Goal: Task Accomplishment & Management: Complete application form

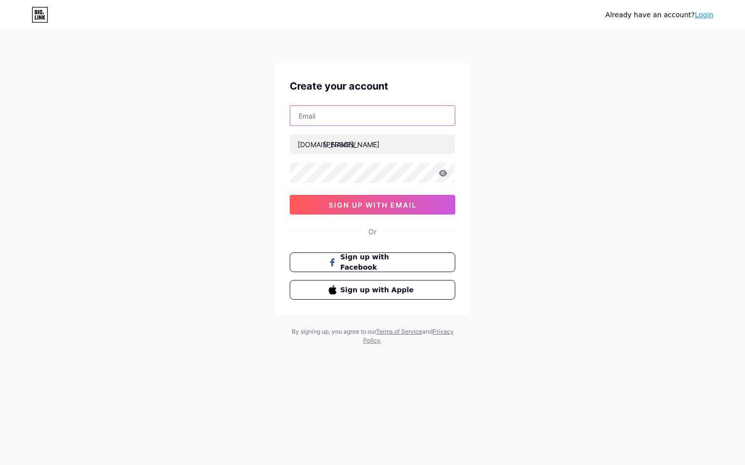
click at [387, 116] on input "text" at bounding box center [372, 116] width 165 height 20
type input "[EMAIL_ADDRESS][DOMAIN_NAME]"
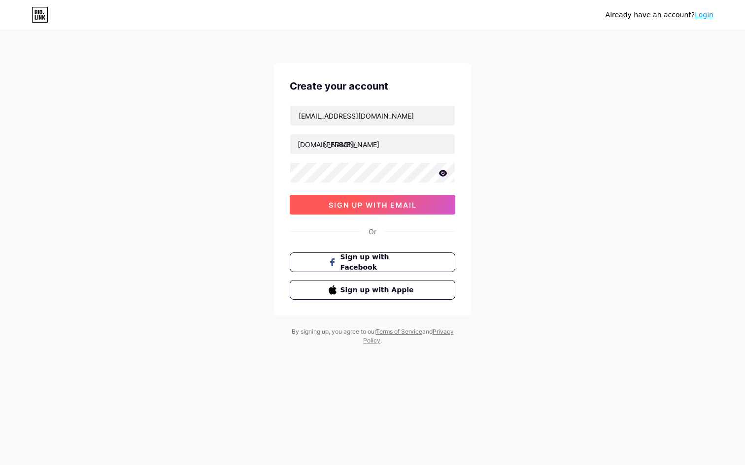
click at [403, 205] on span "sign up with email" at bounding box center [373, 205] width 88 height 8
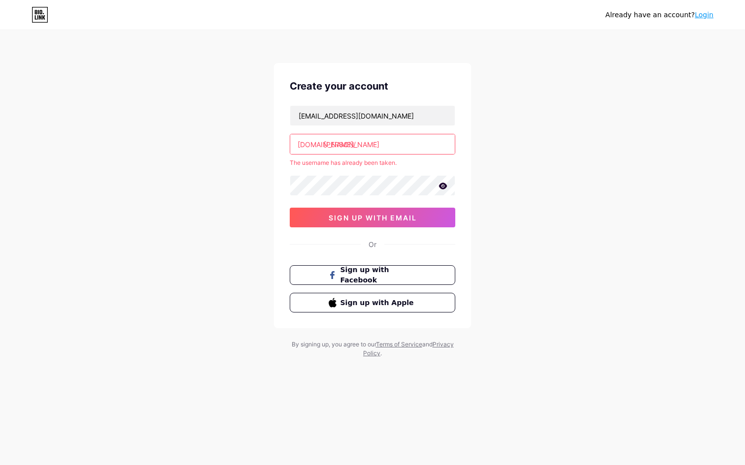
click at [372, 142] on input "[PERSON_NAME]" at bounding box center [372, 144] width 165 height 20
type input "dominiclong"
click at [516, 225] on div "Already have an account? Login Create your account [EMAIL_ADDRESS][DOMAIN_NAME]…" at bounding box center [372, 195] width 745 height 390
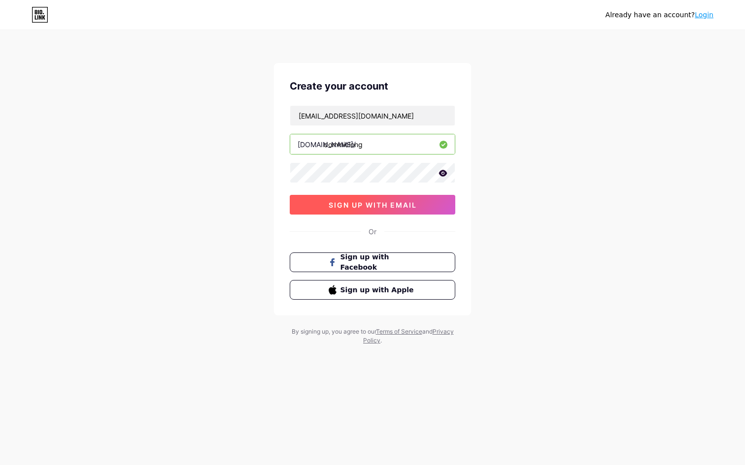
click at [409, 201] on span "sign up with email" at bounding box center [373, 205] width 88 height 8
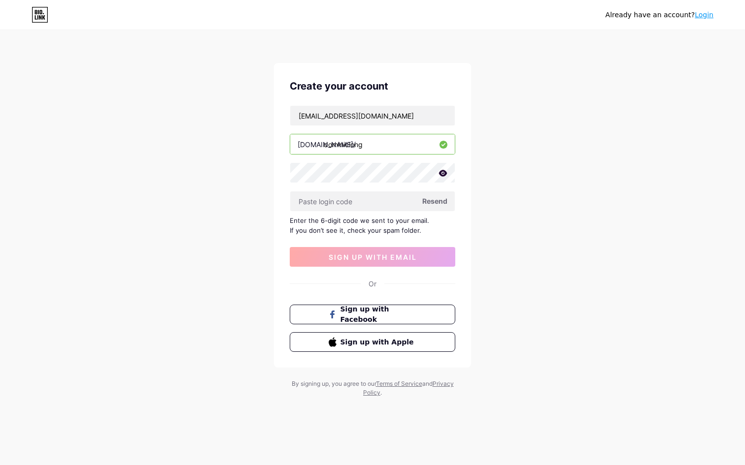
click at [433, 201] on span "Resend" at bounding box center [434, 201] width 25 height 10
type input "680054"
click at [433, 234] on div "Enter the 6-digit code we sent to your email. If you don’t see it, check your s…" at bounding box center [373, 226] width 166 height 20
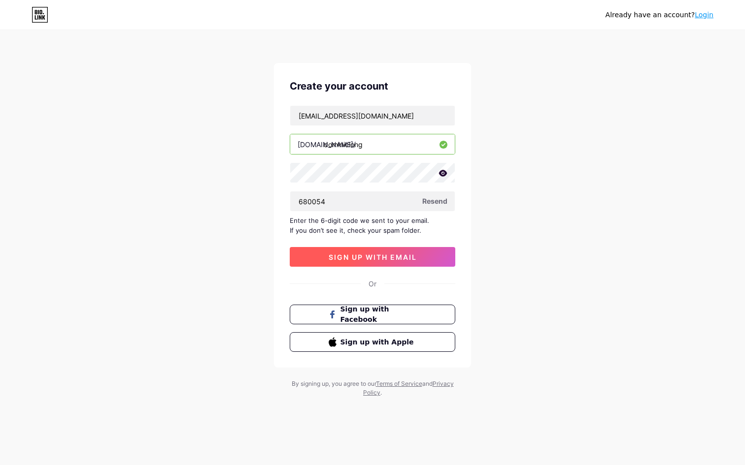
click at [421, 253] on button "sign up with email" at bounding box center [373, 257] width 166 height 20
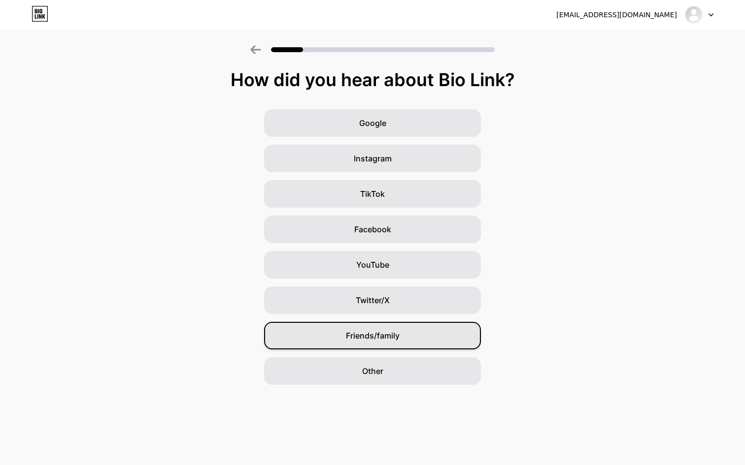
click at [430, 337] on div "Friends/family" at bounding box center [372, 336] width 217 height 28
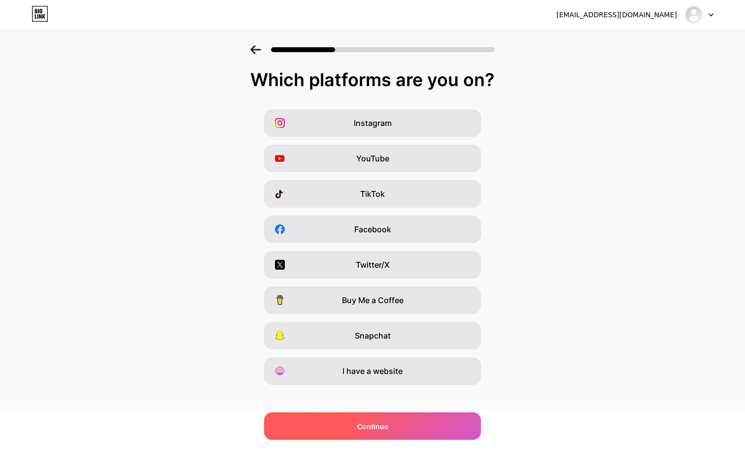
click at [422, 437] on div "Continue" at bounding box center [372, 427] width 217 height 28
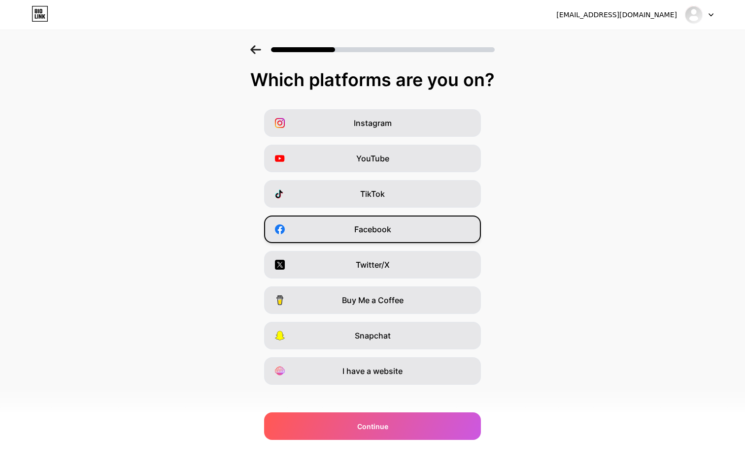
click at [443, 234] on div "Facebook" at bounding box center [372, 230] width 217 height 28
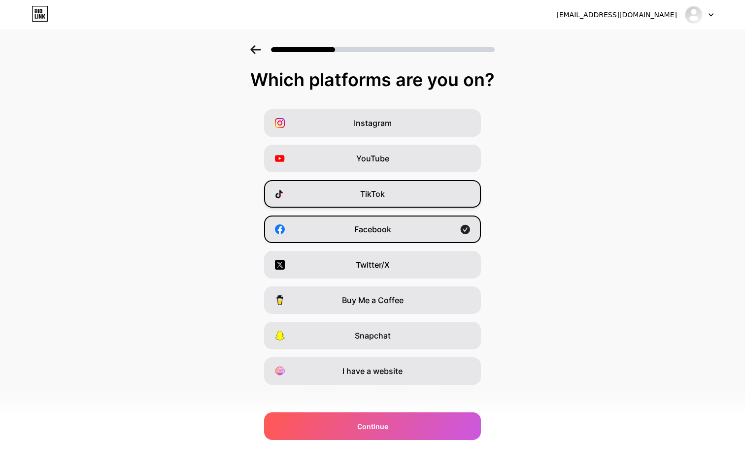
click at [442, 192] on div "TikTok" at bounding box center [372, 194] width 217 height 28
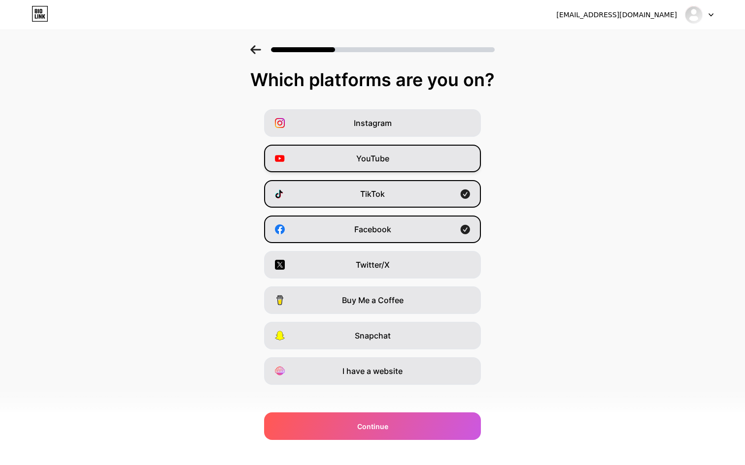
click at [442, 162] on div "YouTube" at bounding box center [372, 159] width 217 height 28
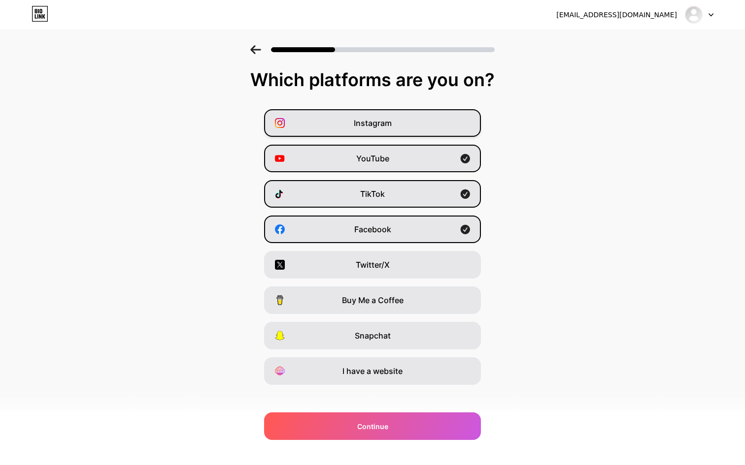
click at [441, 126] on div "Instagram" at bounding box center [372, 123] width 217 height 28
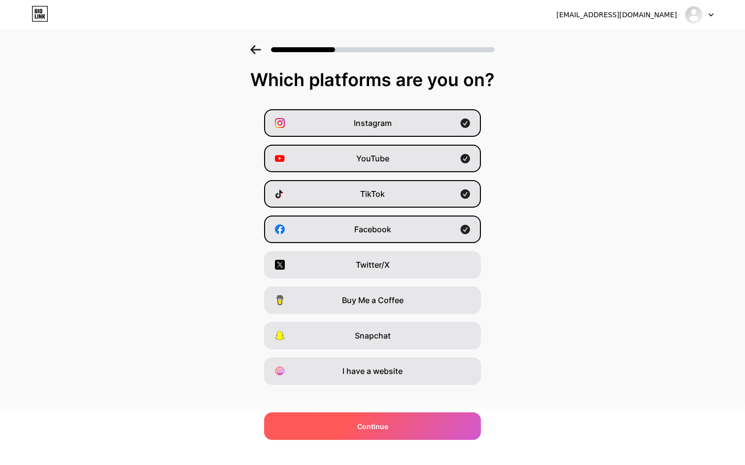
click at [408, 428] on div "Continue" at bounding box center [372, 427] width 217 height 28
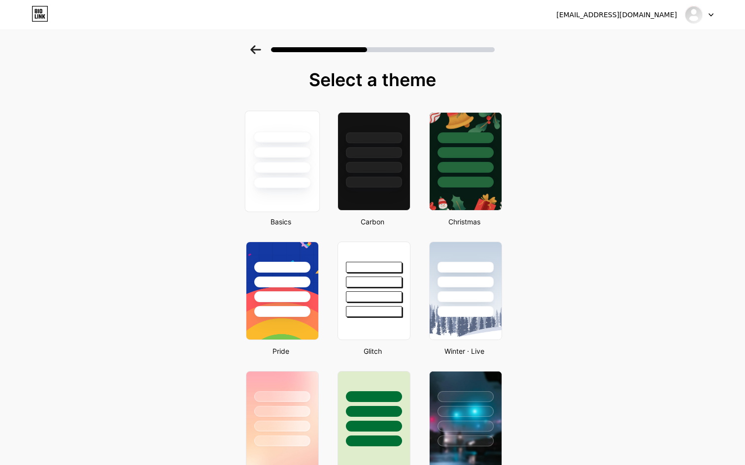
click at [313, 195] on div at bounding box center [282, 161] width 75 height 101
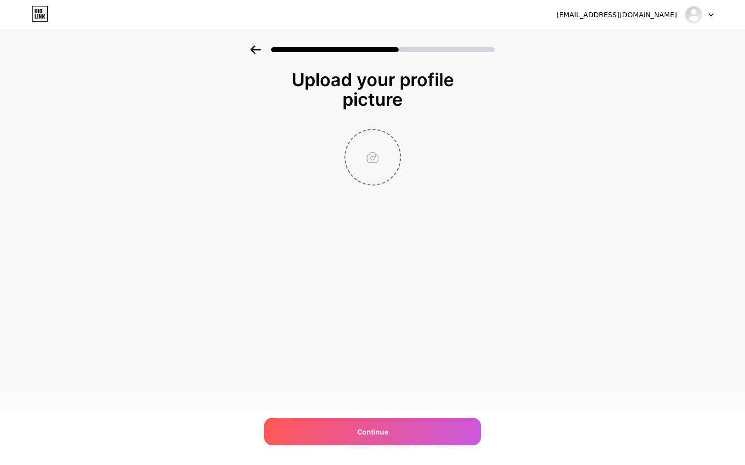
click at [381, 168] on input "file" at bounding box center [372, 157] width 55 height 55
type input "C:\fakepath\73542_4228824393953_1829515274_n.jpg"
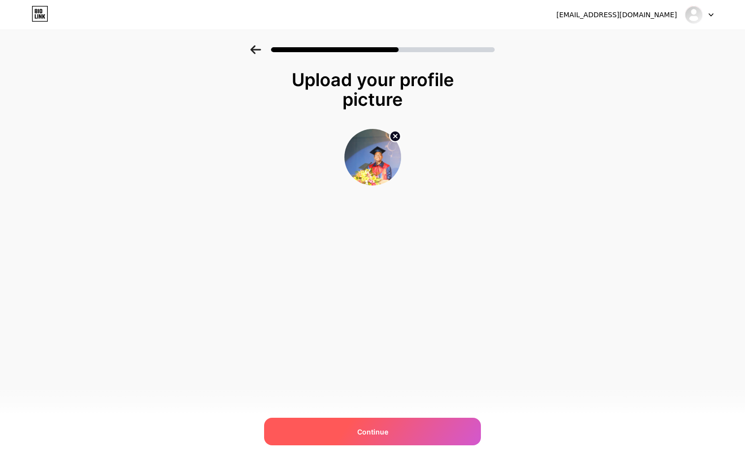
click at [398, 432] on div "Continue" at bounding box center [372, 432] width 217 height 28
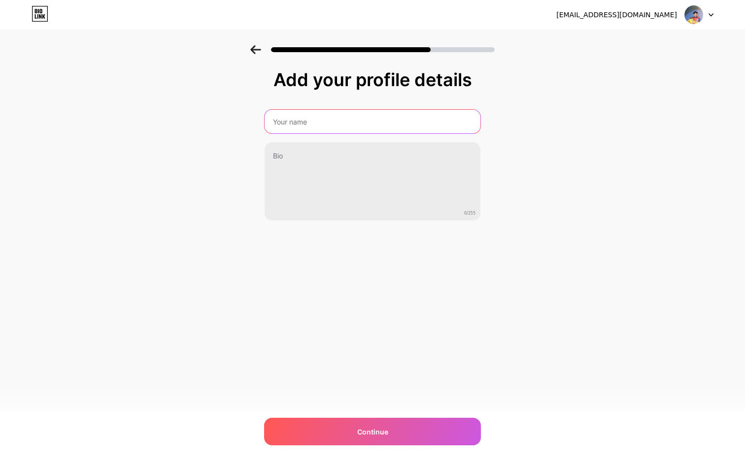
click at [413, 124] on input "text" at bounding box center [373, 122] width 216 height 24
type input "[PERSON_NAME]"
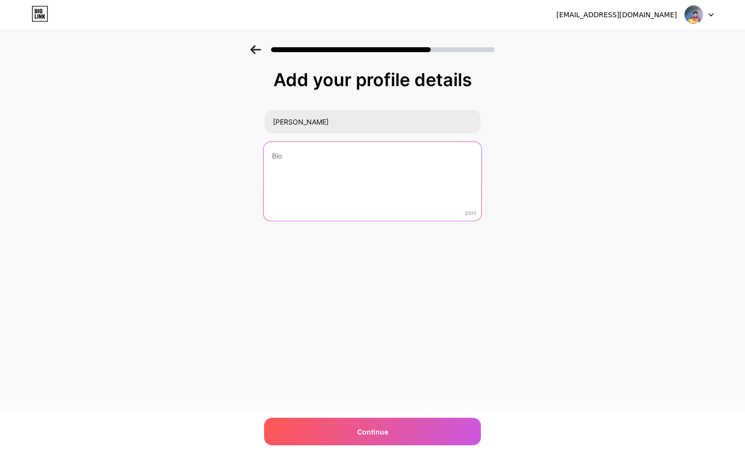
click at [406, 162] on textarea at bounding box center [373, 182] width 218 height 80
type textarea "Wellness Design, Consultant"
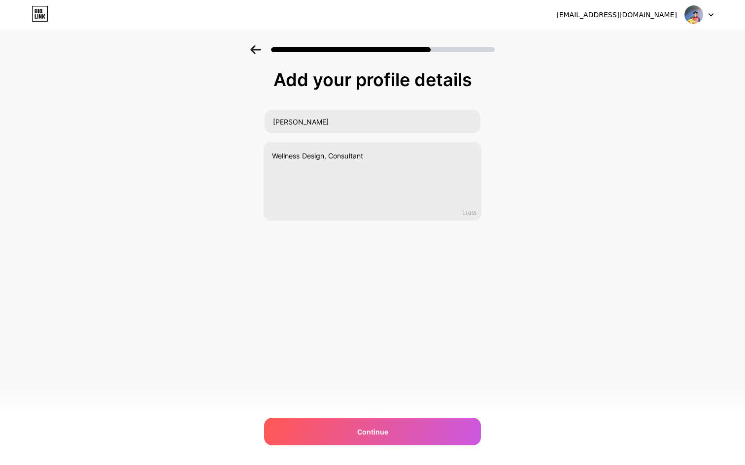
click at [431, 321] on div "[EMAIL_ADDRESS][DOMAIN_NAME] Logout Link Copied Add your profile details [PERSO…" at bounding box center [372, 232] width 745 height 465
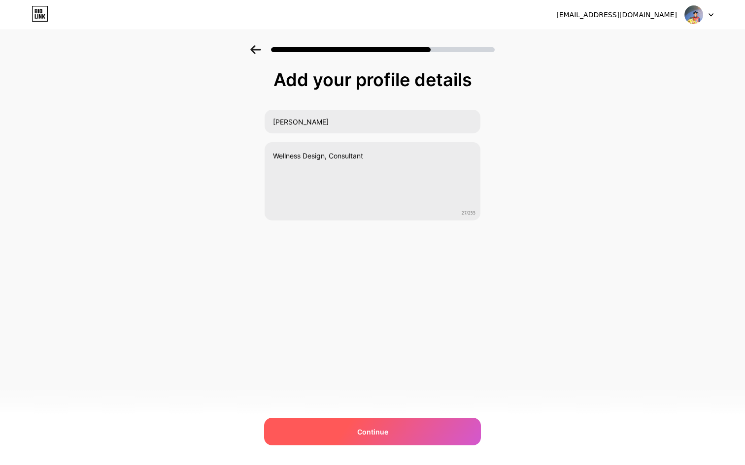
click at [419, 425] on div "Continue" at bounding box center [372, 432] width 217 height 28
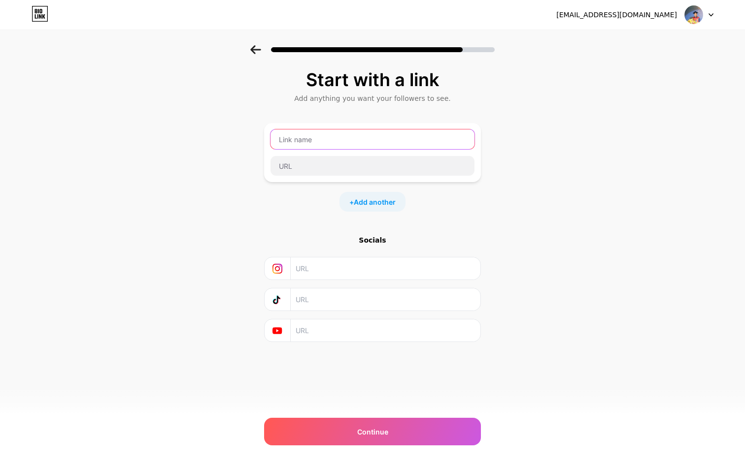
click at [398, 135] on input "text" at bounding box center [372, 140] width 204 height 20
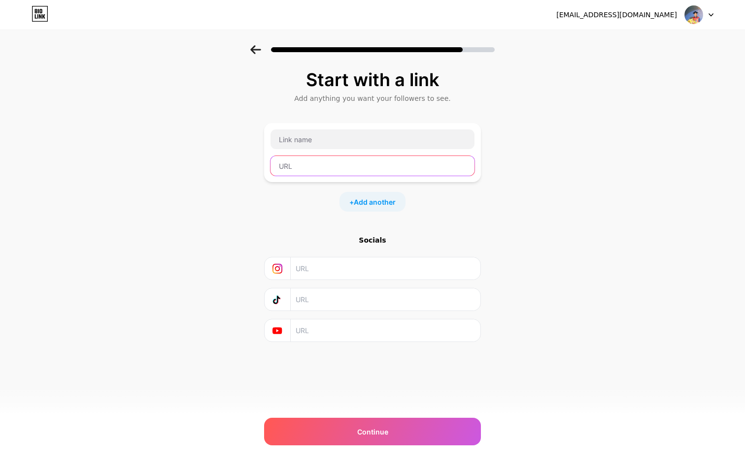
click at [441, 171] on input "text" at bounding box center [372, 166] width 204 height 20
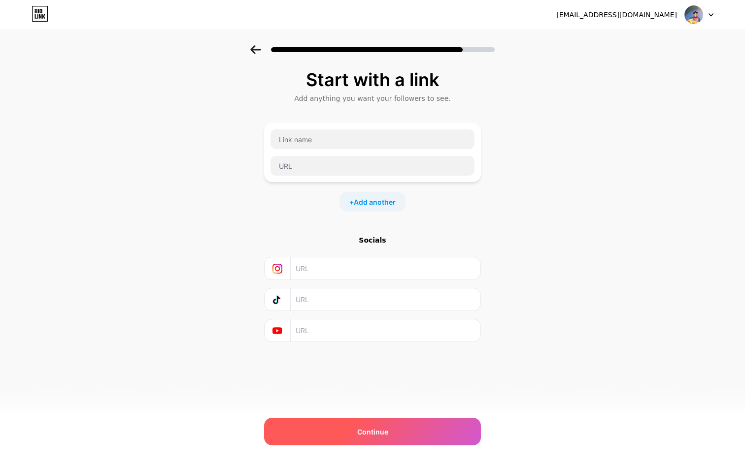
click at [391, 429] on div "Continue" at bounding box center [372, 432] width 217 height 28
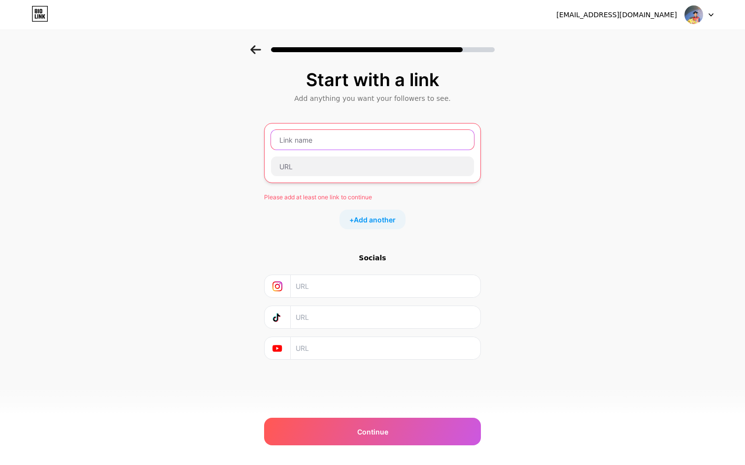
click at [391, 146] on input "text" at bounding box center [372, 140] width 203 height 20
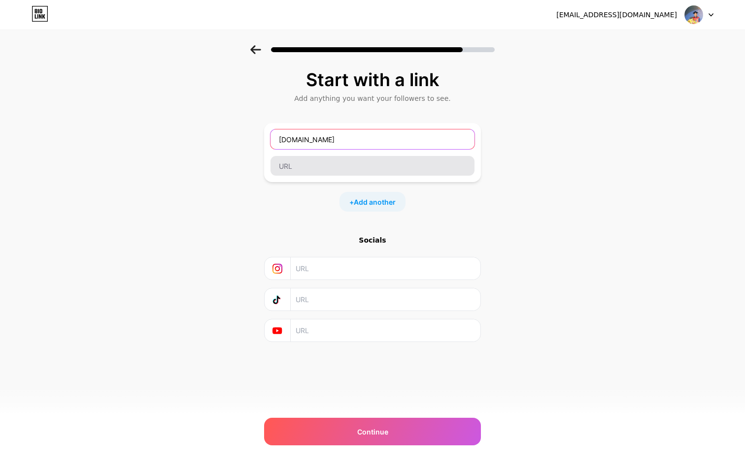
type input "[DOMAIN_NAME]"
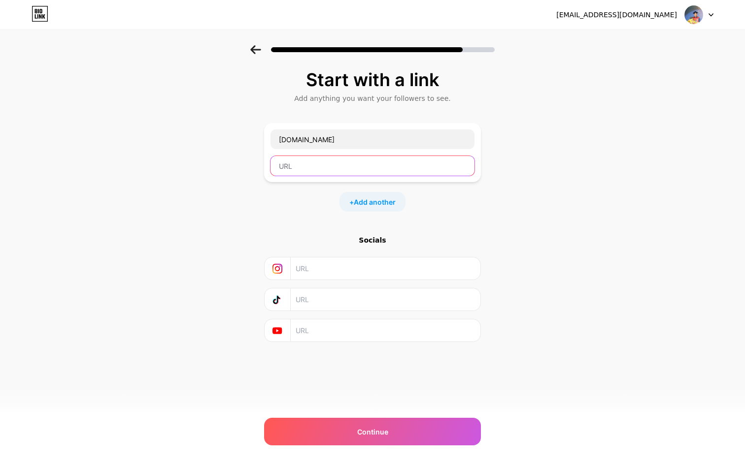
click at [390, 167] on input "text" at bounding box center [372, 166] width 204 height 20
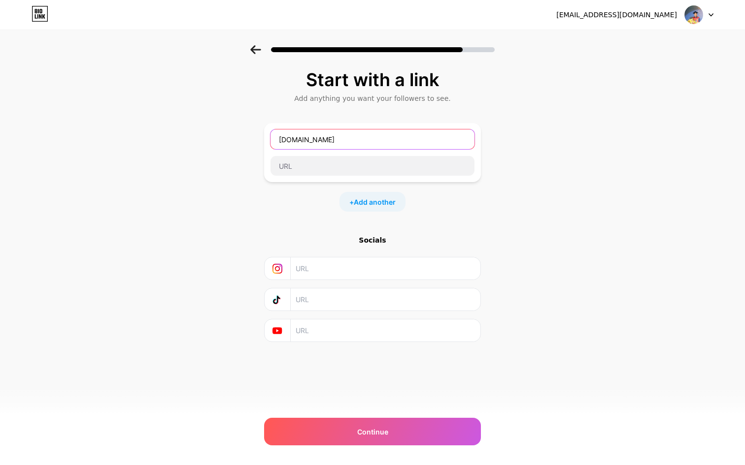
click at [401, 146] on input "[DOMAIN_NAME]" at bounding box center [372, 140] width 204 height 20
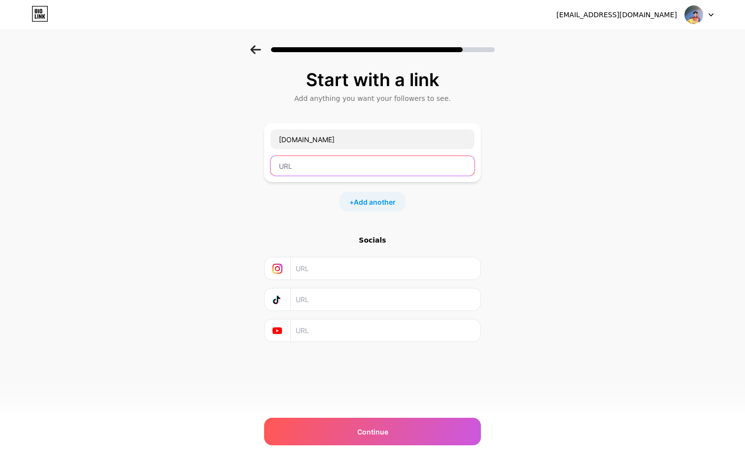
click at [387, 166] on input "text" at bounding box center [372, 166] width 204 height 20
paste input "[DOMAIN_NAME]"
type input "[DOMAIN_NAME]"
click at [485, 221] on div "Start with a link Add anything you want your followers to see. [DOMAIN_NAME] [D…" at bounding box center [372, 218] width 745 height 346
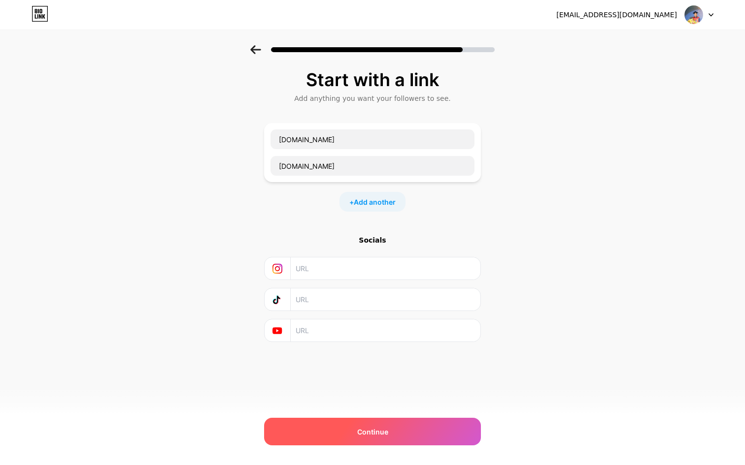
click at [404, 429] on div "Continue" at bounding box center [372, 432] width 217 height 28
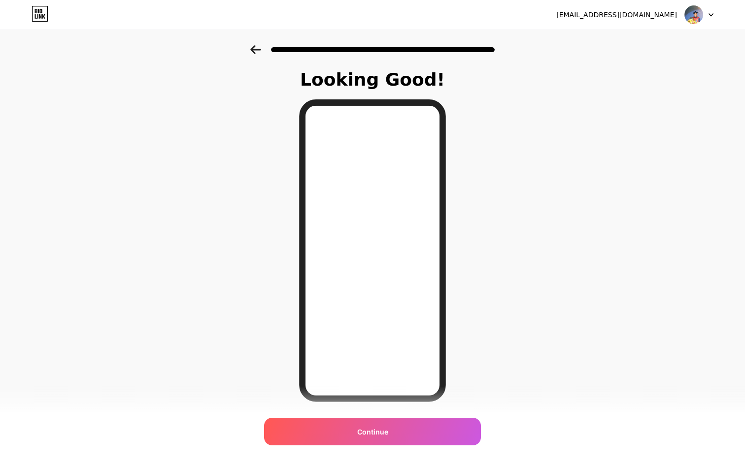
click at [391, 430] on div "Continue" at bounding box center [372, 432] width 217 height 28
